Goal: Obtain resource: Download file/media

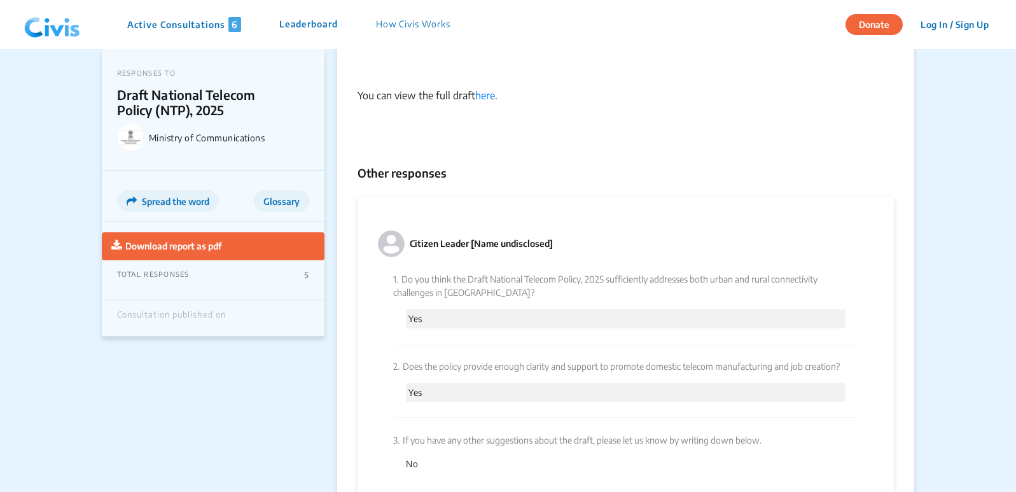
scroll to position [1400, 0]
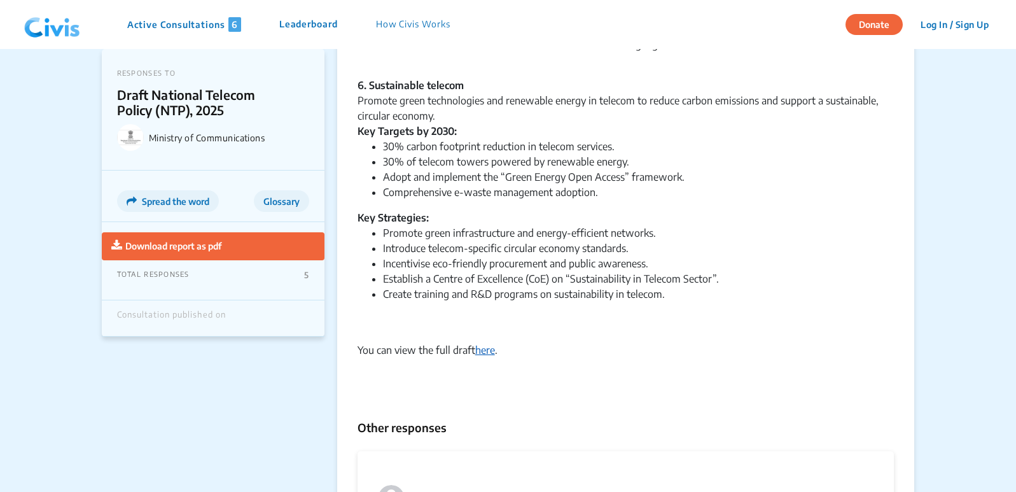
click at [489, 356] on link "here" at bounding box center [485, 350] width 20 height 13
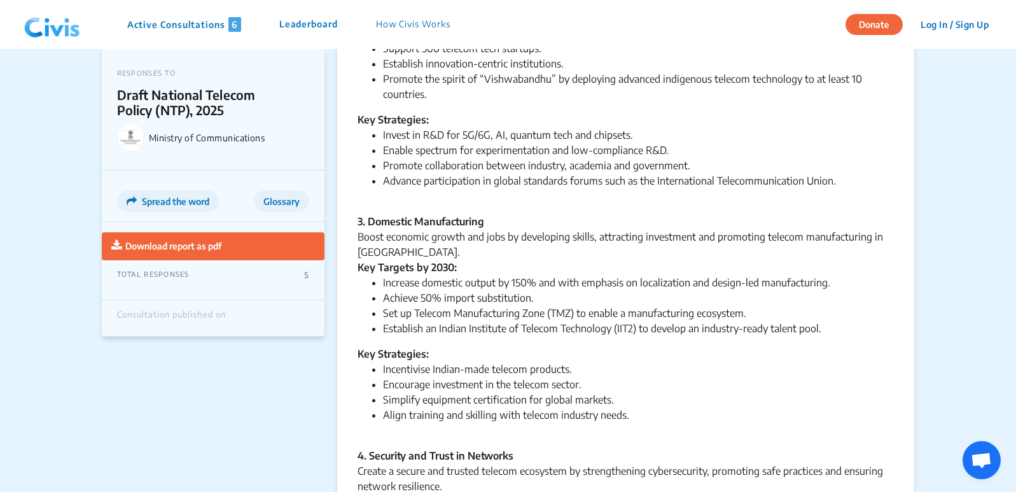
scroll to position [573, 0]
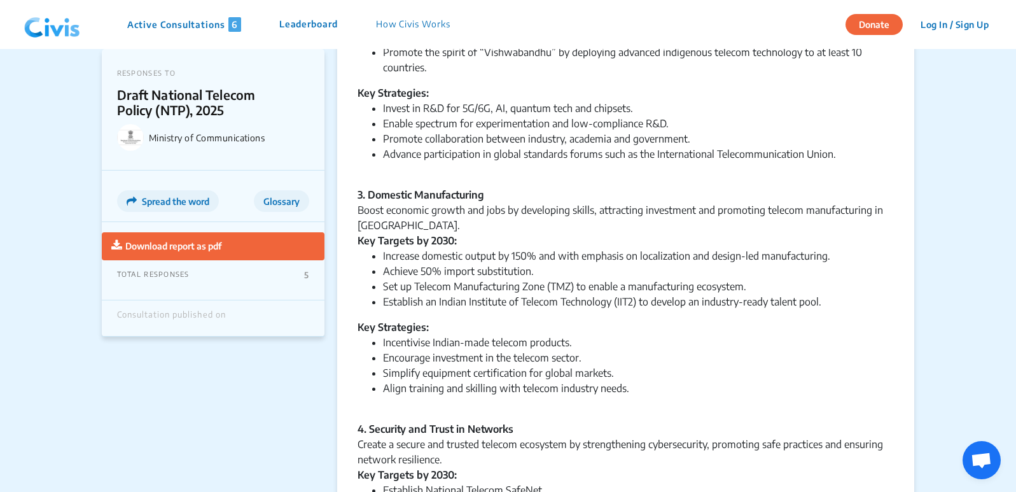
click at [187, 248] on span "Download report as pdf" at bounding box center [173, 246] width 96 height 11
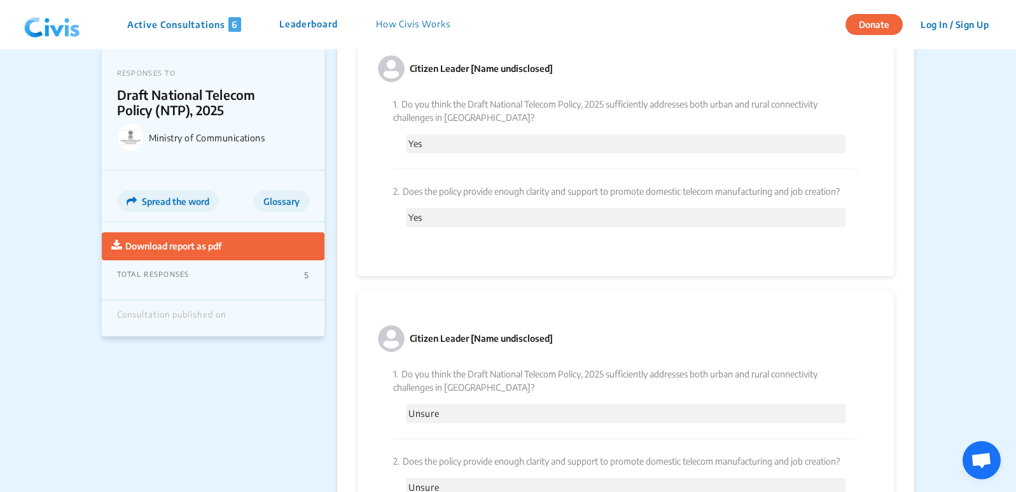
scroll to position [2502, 0]
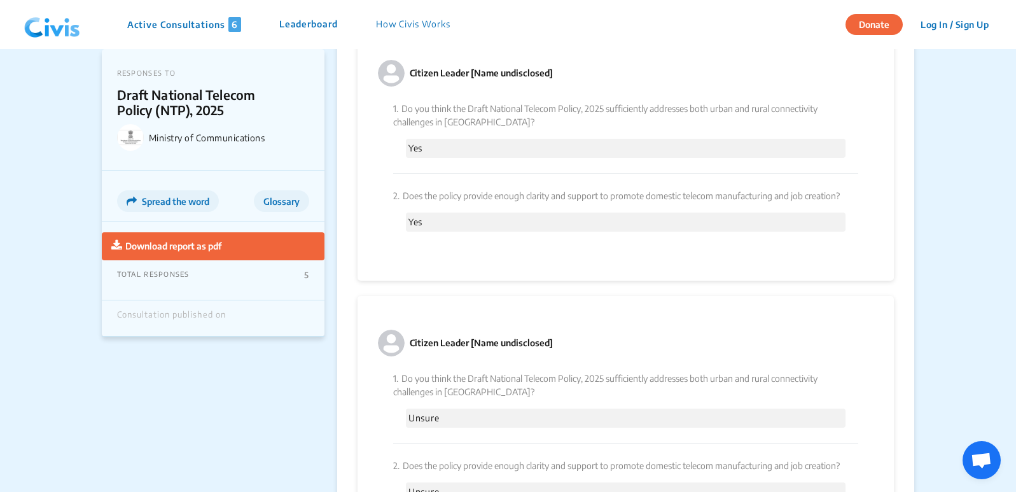
click at [197, 251] on p "Download report as pdf" at bounding box center [167, 246] width 113 height 15
click at [414, 281] on div "Citizen Leader [Name undisclosed] 1. Do you think the Draft National Telecom Po…" at bounding box center [626, 153] width 537 height 255
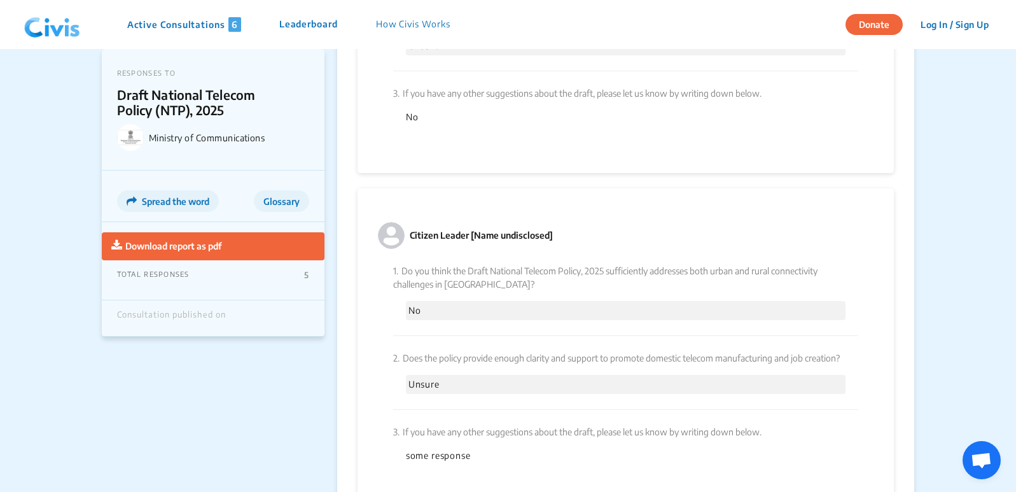
scroll to position [3075, 0]
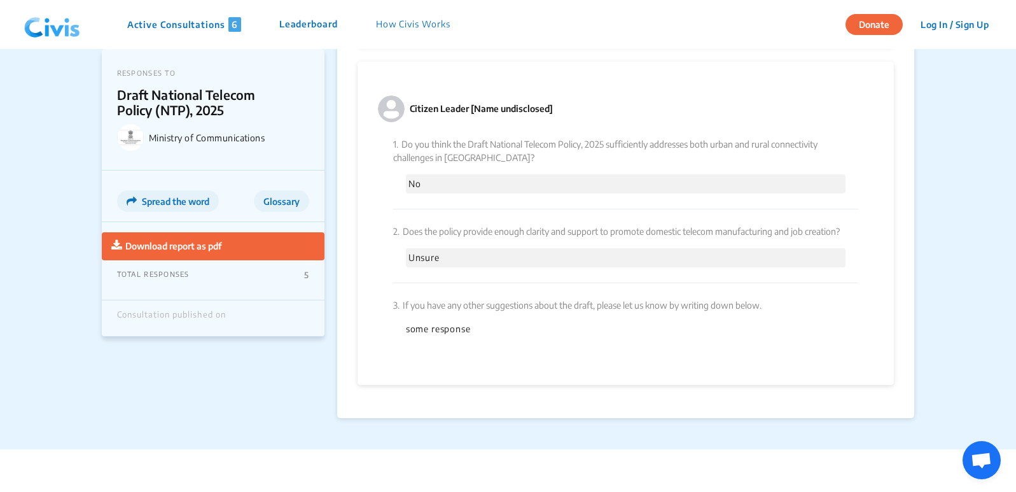
click at [442, 336] on p "some response" at bounding box center [626, 329] width 440 height 14
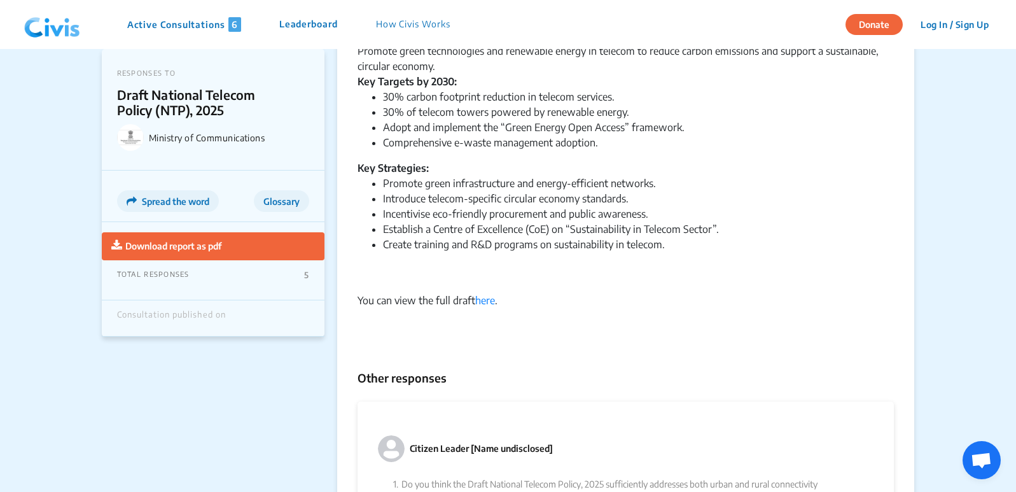
scroll to position [1229, 0]
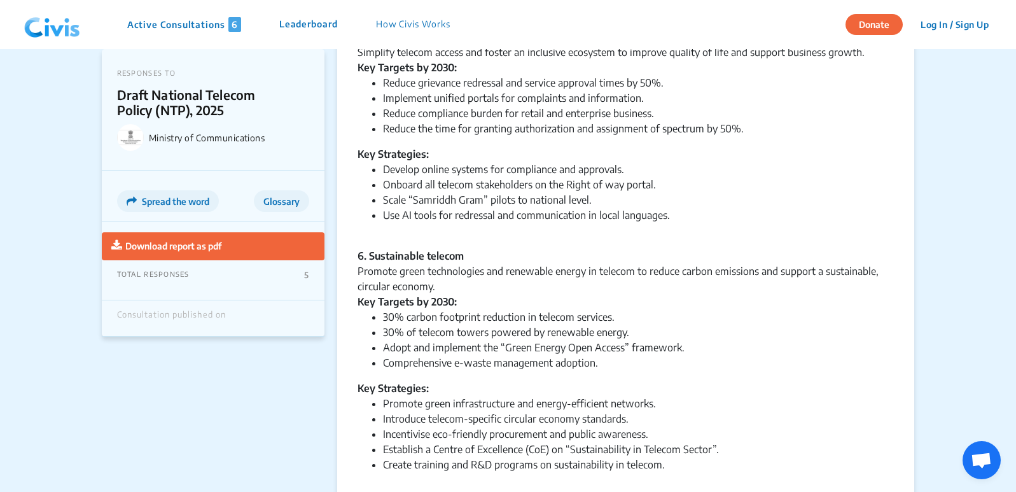
click at [152, 202] on span "Spread the word" at bounding box center [175, 201] width 67 height 11
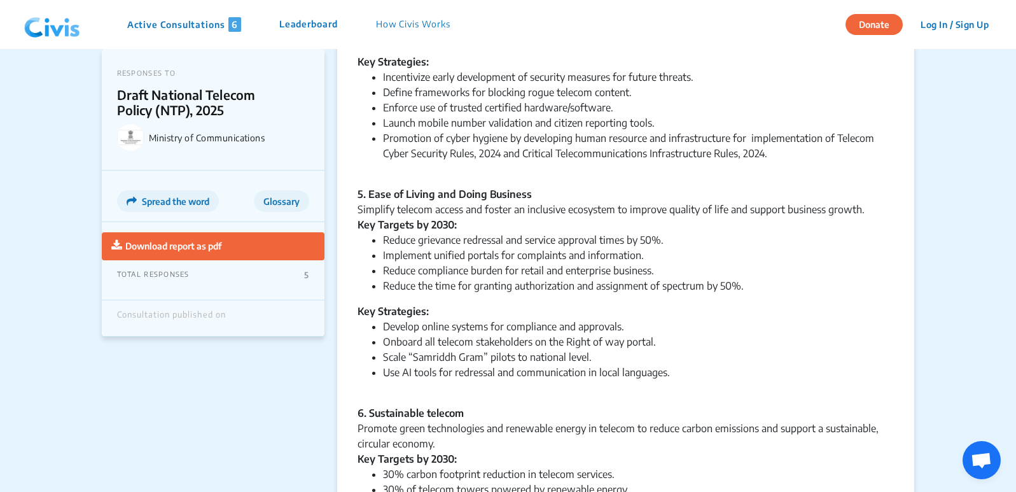
scroll to position [1145, 0]
